Goal: Information Seeking & Learning: Check status

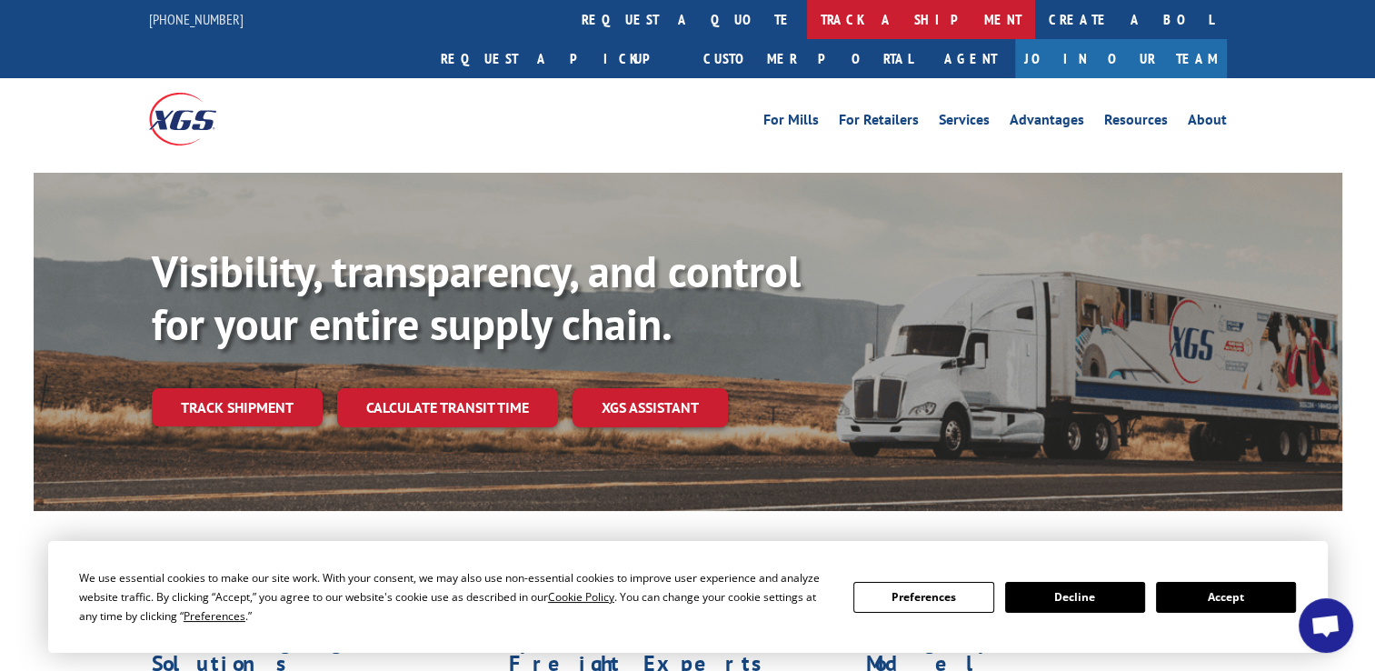
click at [807, 22] on link "track a shipment" at bounding box center [921, 19] width 228 height 39
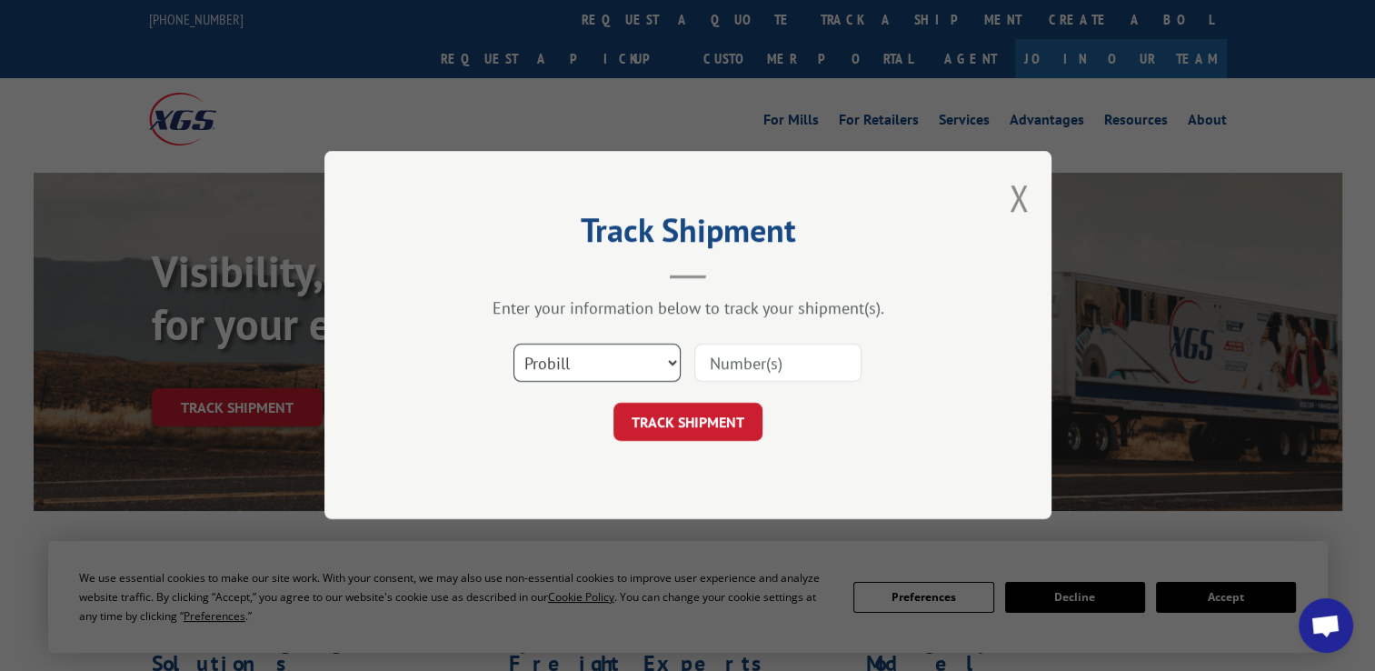
click at [663, 367] on select "Select category... Probill BOL PO" at bounding box center [597, 364] width 167 height 38
select select "bol"
click at [514, 345] on select "Select category... Probill BOL PO" at bounding box center [597, 364] width 167 height 38
paste input "7057643"
type input "7057643"
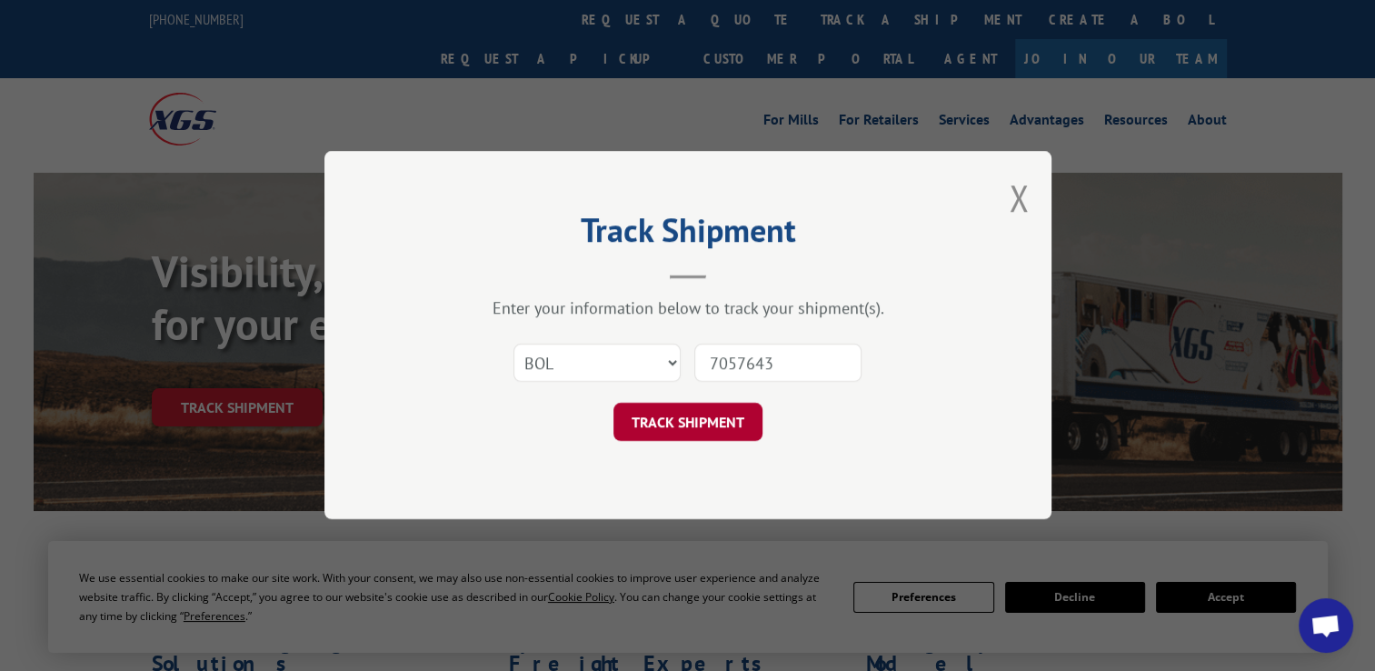
click at [690, 425] on button "TRACK SHIPMENT" at bounding box center [688, 423] width 149 height 38
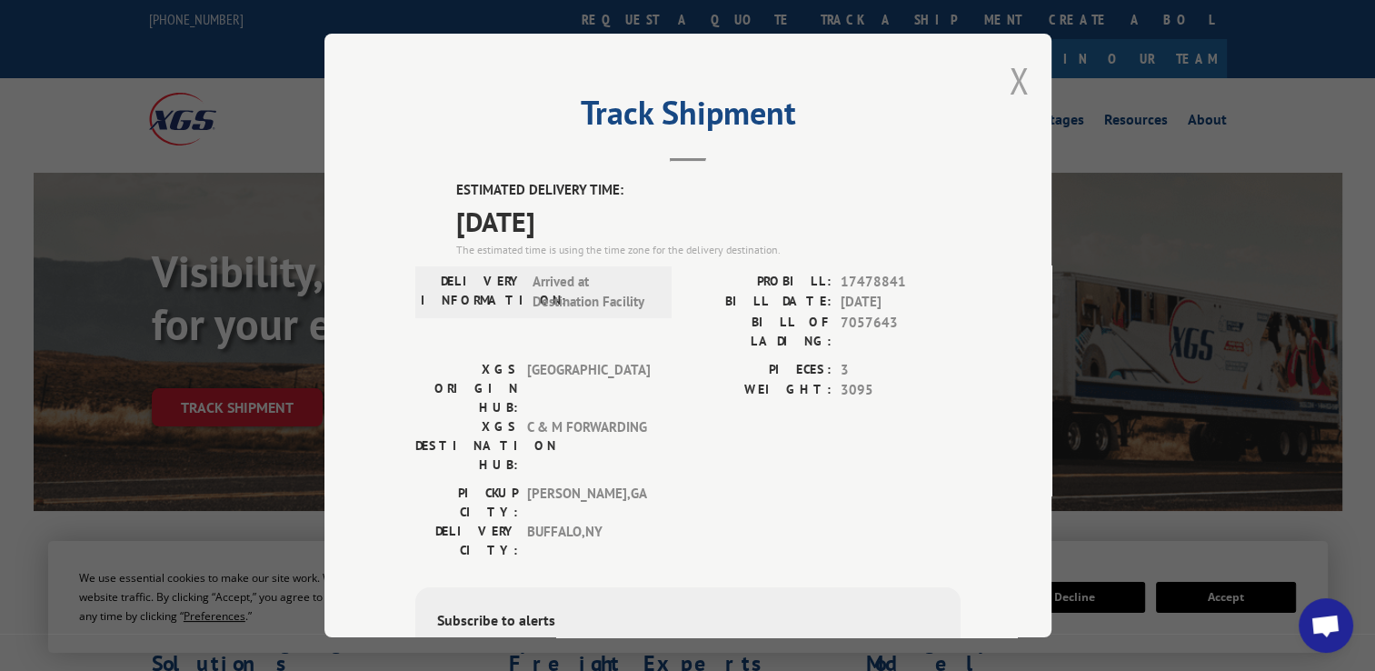
click at [1016, 86] on button "Close modal" at bounding box center [1019, 80] width 20 height 48
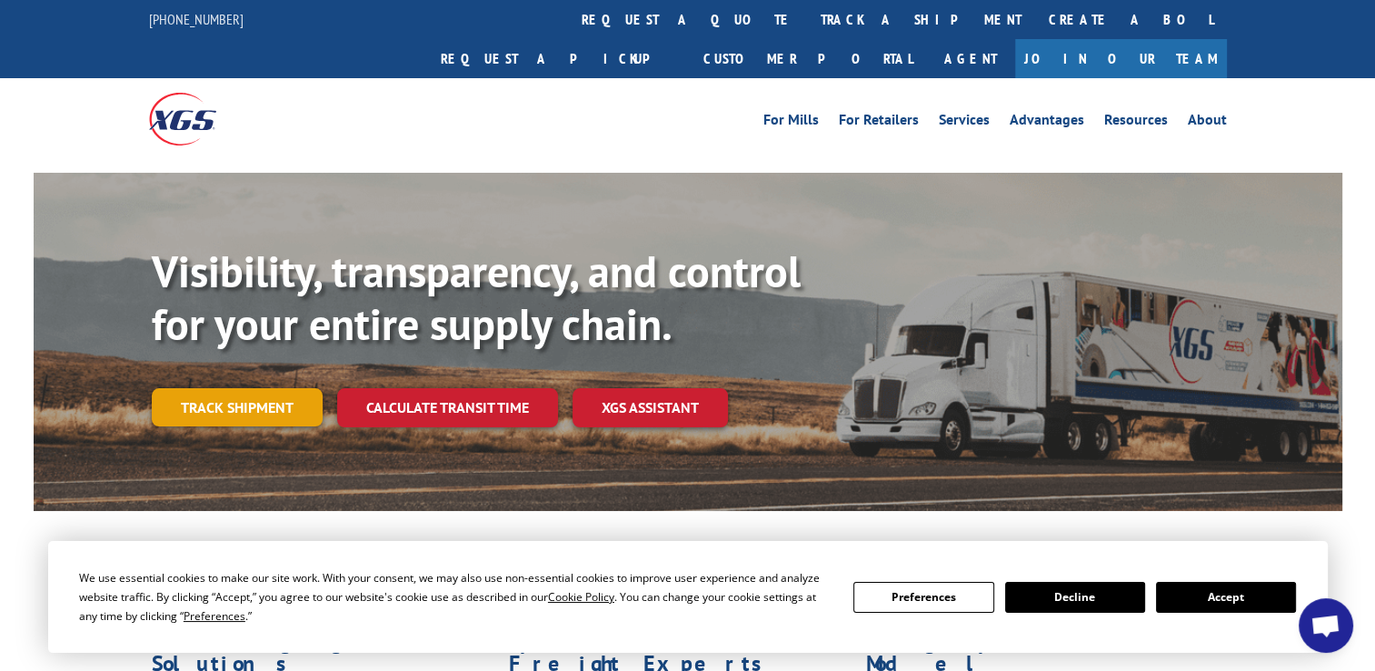
click at [265, 388] on link "Track shipment" at bounding box center [237, 407] width 171 height 38
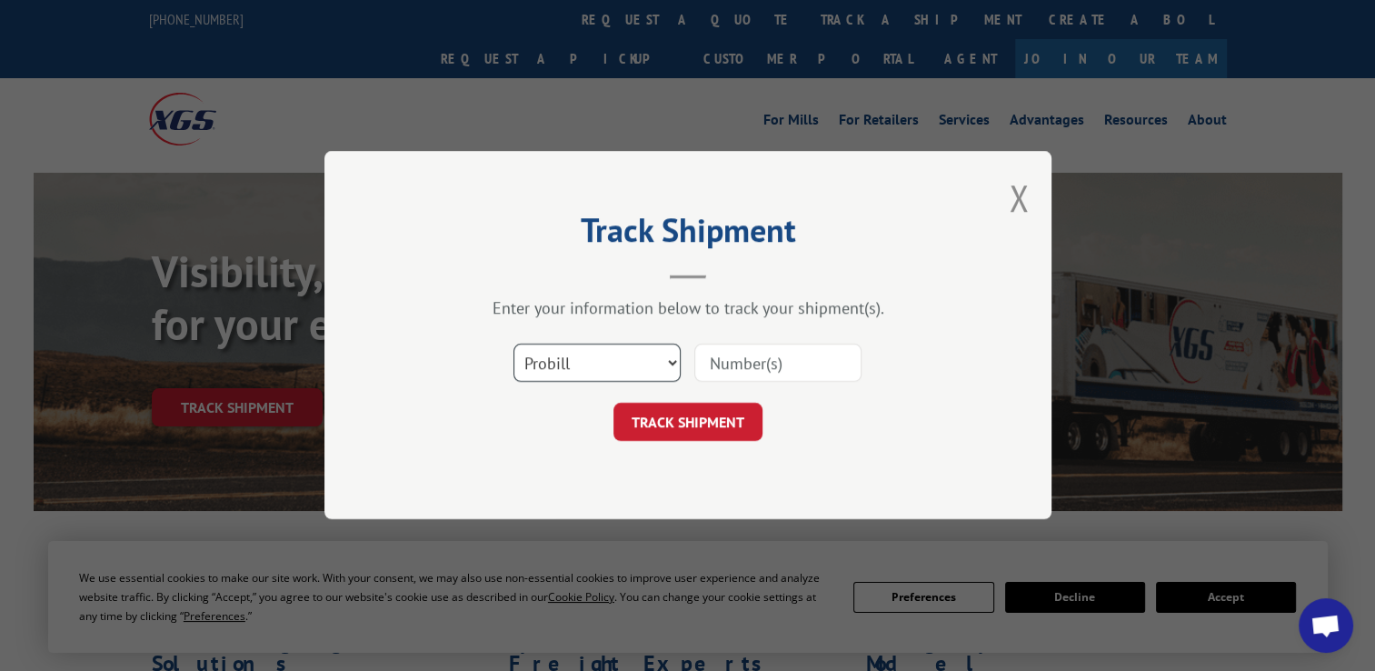
click at [669, 366] on select "Select category... Probill BOL PO" at bounding box center [597, 364] width 167 height 38
select select "bol"
click at [514, 345] on select "Select category... Probill BOL PO" at bounding box center [597, 364] width 167 height 38
click at [709, 369] on input at bounding box center [777, 364] width 167 height 38
paste input "102228"
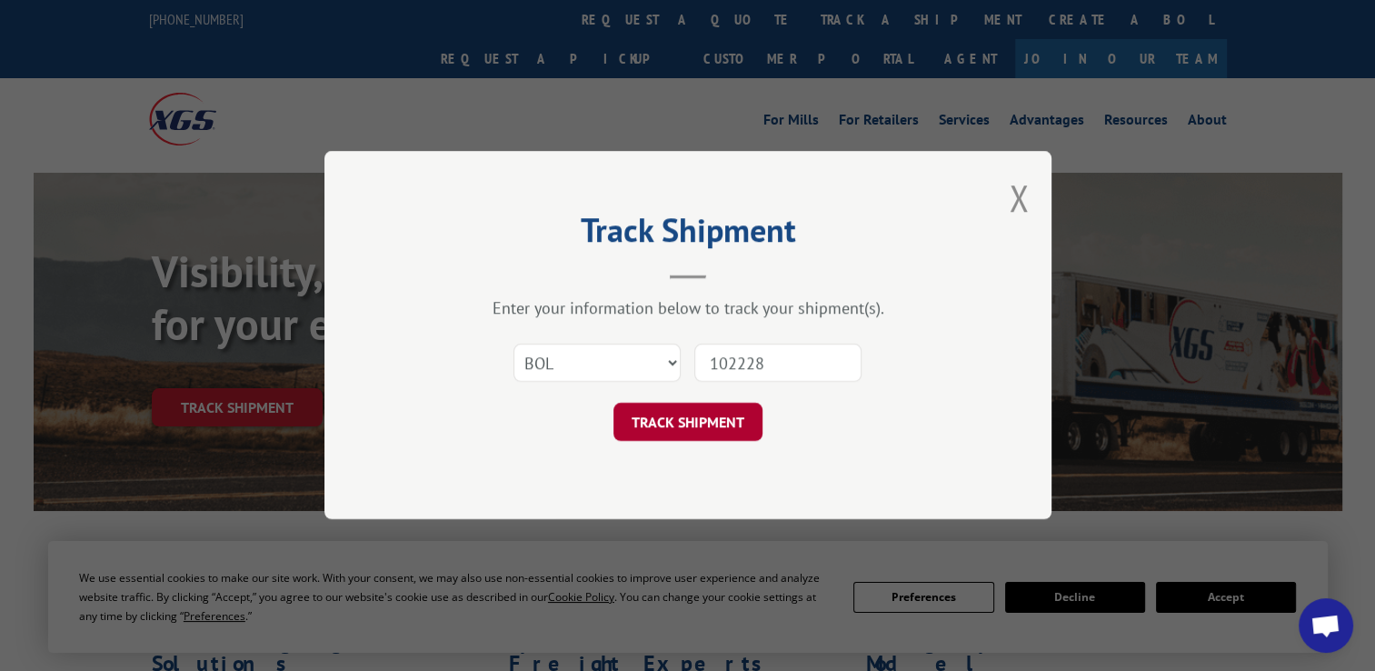
type input "102228"
click at [680, 429] on button "TRACK SHIPMENT" at bounding box center [688, 423] width 149 height 38
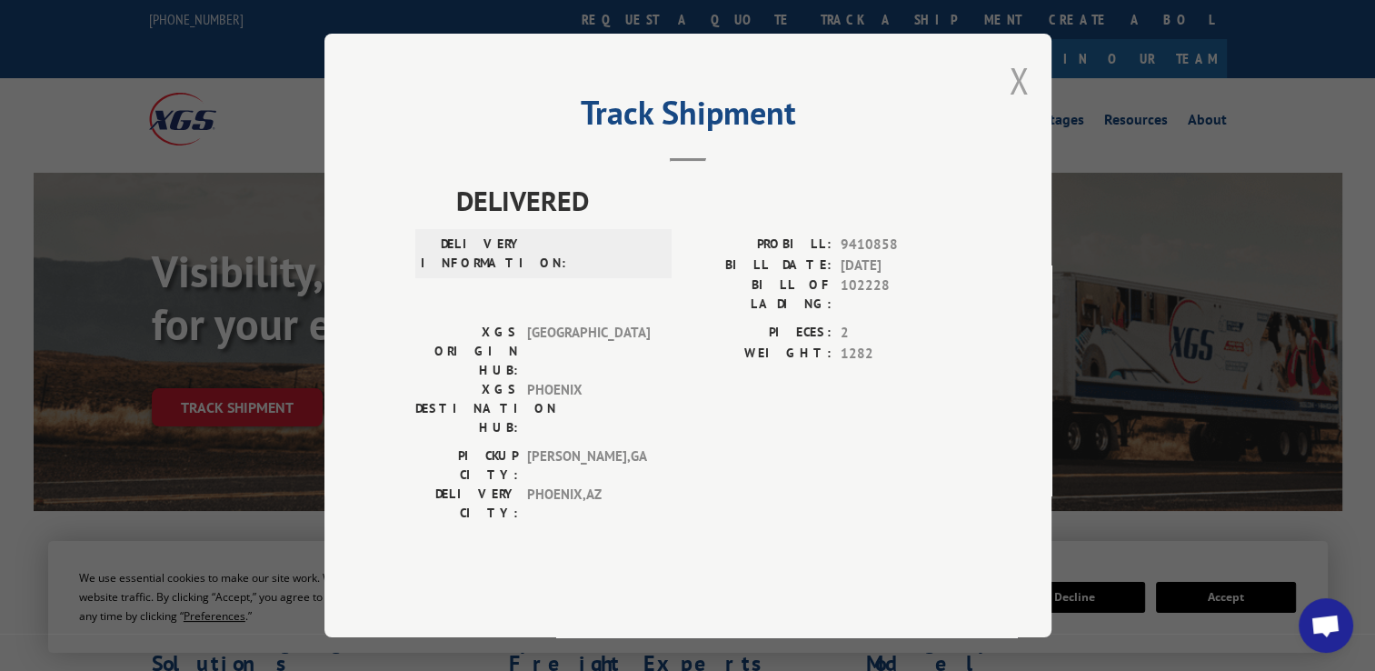
click at [1015, 105] on button "Close modal" at bounding box center [1019, 80] width 20 height 48
